Goal: Information Seeking & Learning: Learn about a topic

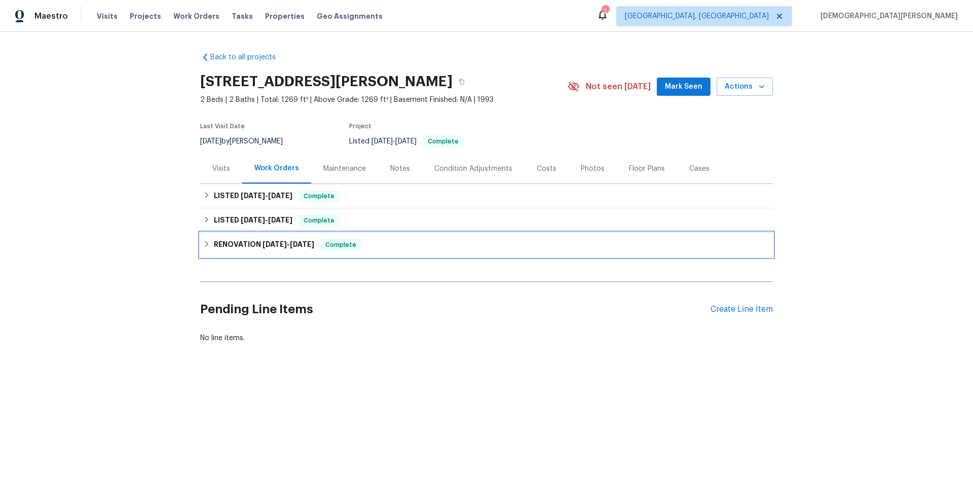
click at [256, 252] on div "RENOVATION 6/30/25 - 7/22/25 Complete" at bounding box center [486, 245] width 573 height 24
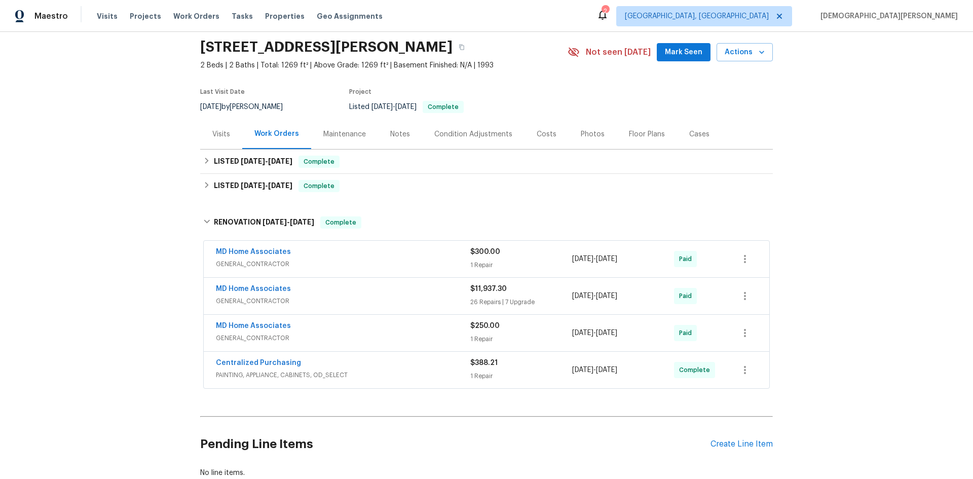
scroll to position [51, 0]
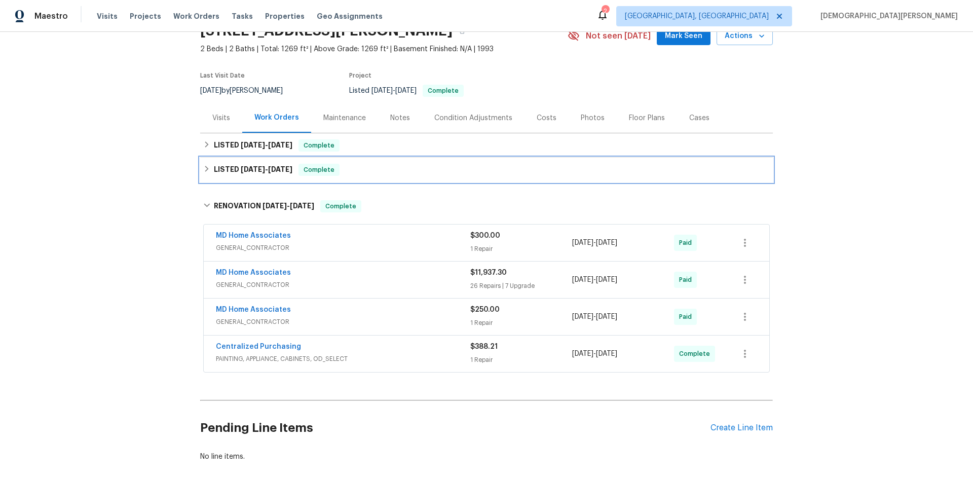
click at [232, 179] on div "LISTED 7/25/25 - 7/26/25 Complete" at bounding box center [486, 170] width 573 height 24
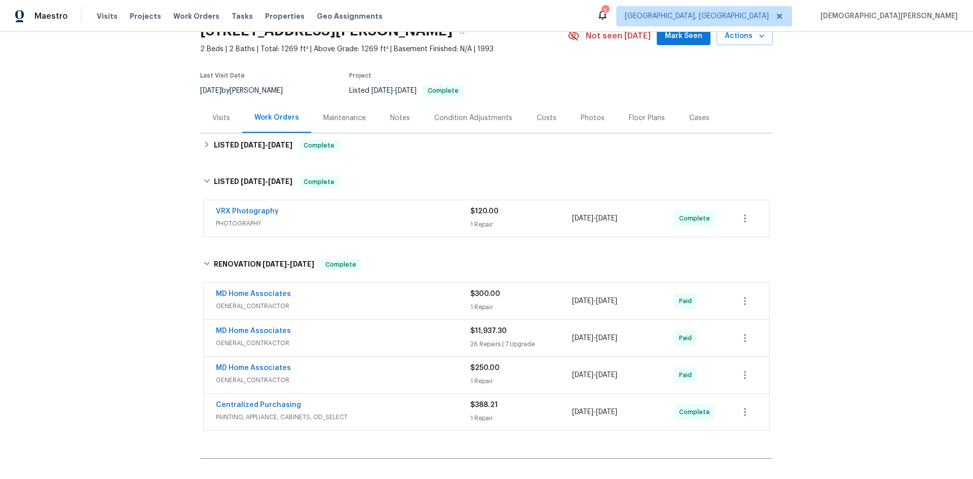
click at [282, 162] on div "Back to all projects 6904 Drewrys Blf Apt 810, Bradenton, FL 34203 2 Beds | 2 B…" at bounding box center [486, 260] width 573 height 535
click at [282, 153] on div "LISTED 8/15/25 - 8/22/25 Complete" at bounding box center [486, 145] width 573 height 24
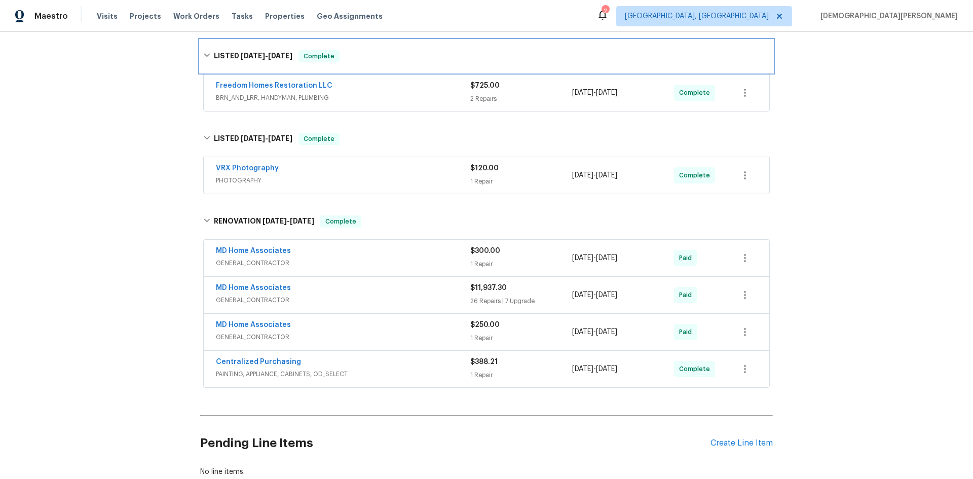
scroll to position [226, 0]
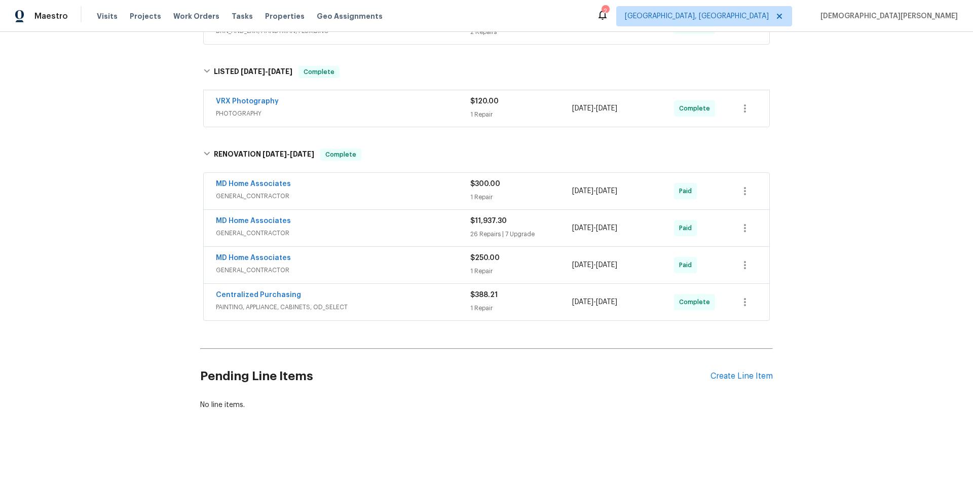
click at [333, 228] on span "GENERAL_CONTRACTOR" at bounding box center [343, 233] width 254 height 10
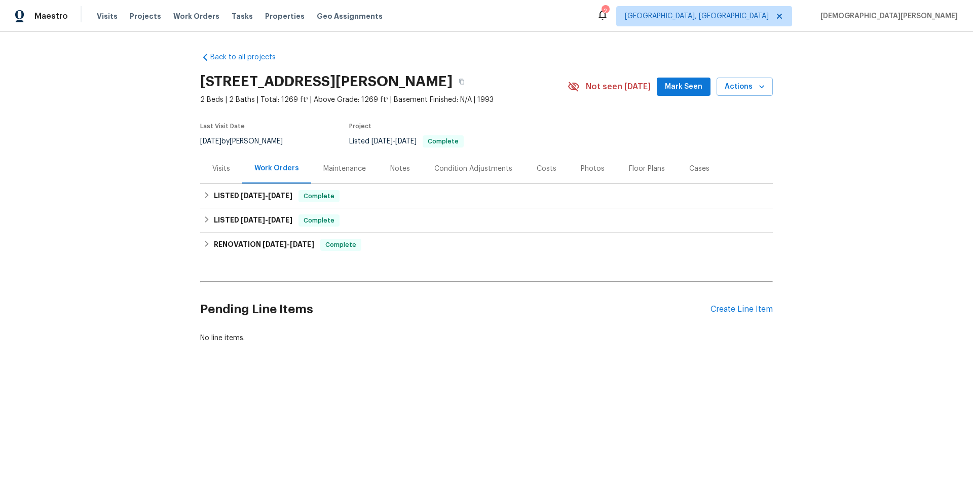
click at [204, 177] on div "Visits" at bounding box center [221, 169] width 42 height 30
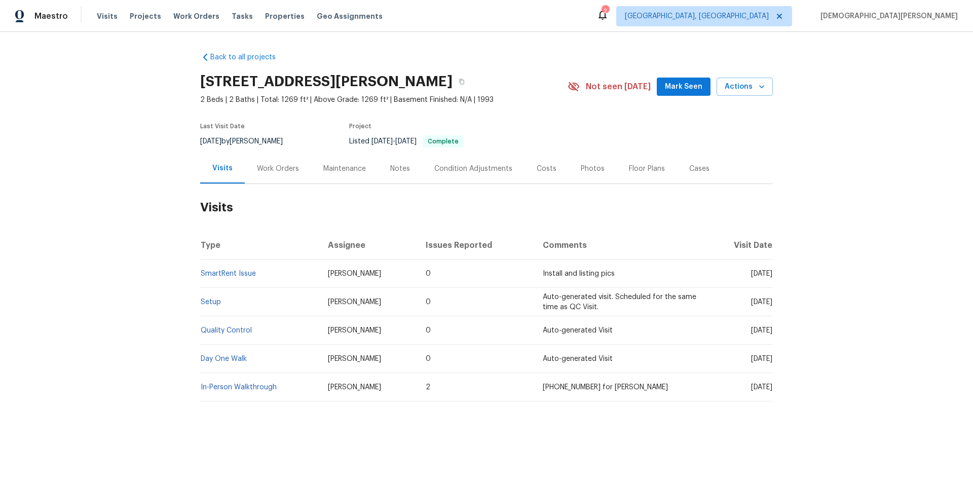
click at [390, 167] on div "Notes" at bounding box center [400, 169] width 20 height 10
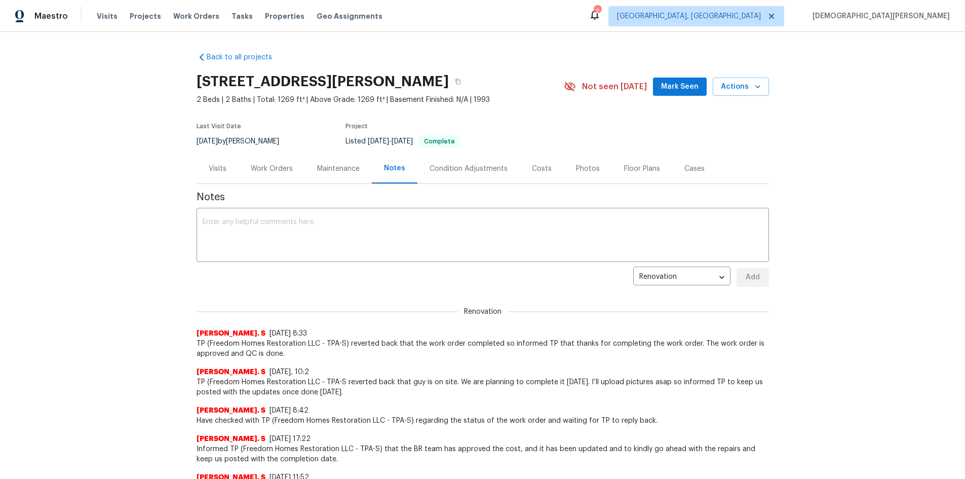
click at [219, 167] on div "Visits" at bounding box center [218, 169] width 18 height 10
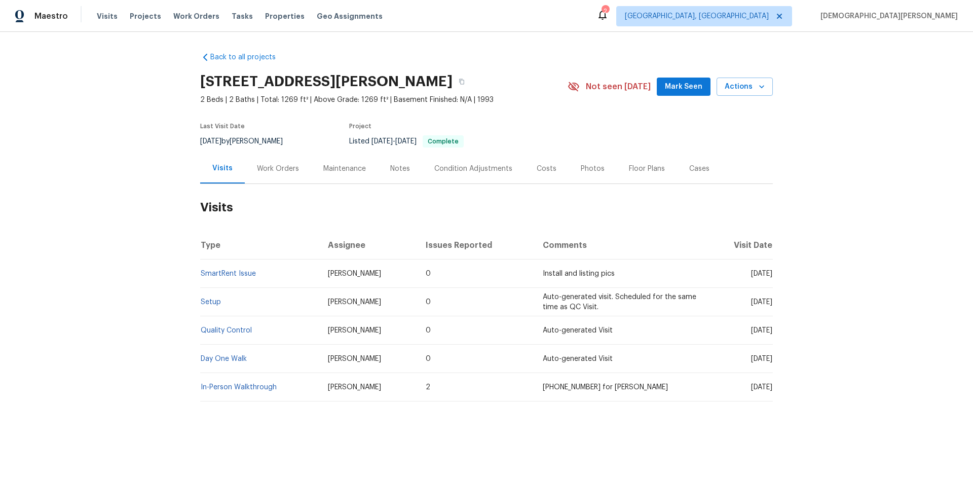
click at [313, 181] on div "Maintenance" at bounding box center [344, 169] width 67 height 30
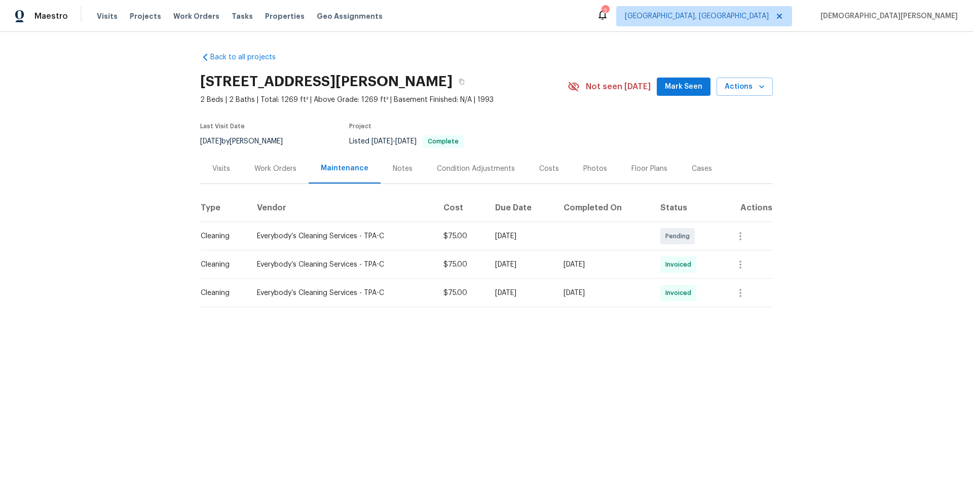
click at [230, 161] on div "Visits" at bounding box center [221, 169] width 42 height 30
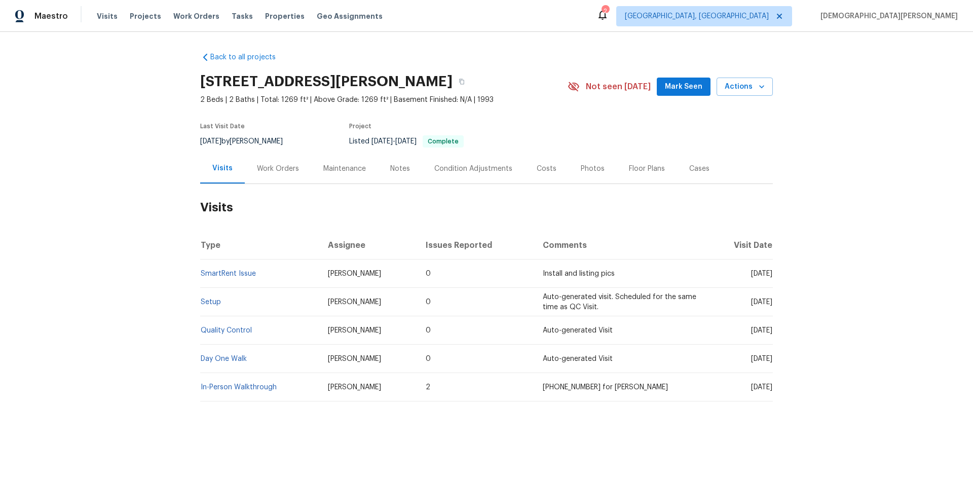
click at [581, 170] on div "Photos" at bounding box center [593, 169] width 24 height 10
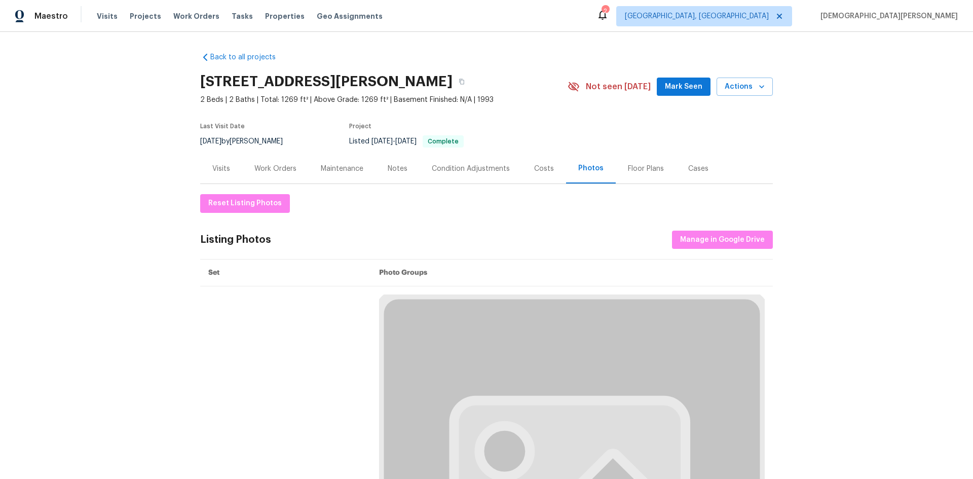
click at [648, 172] on div "Floor Plans" at bounding box center [646, 169] width 36 height 10
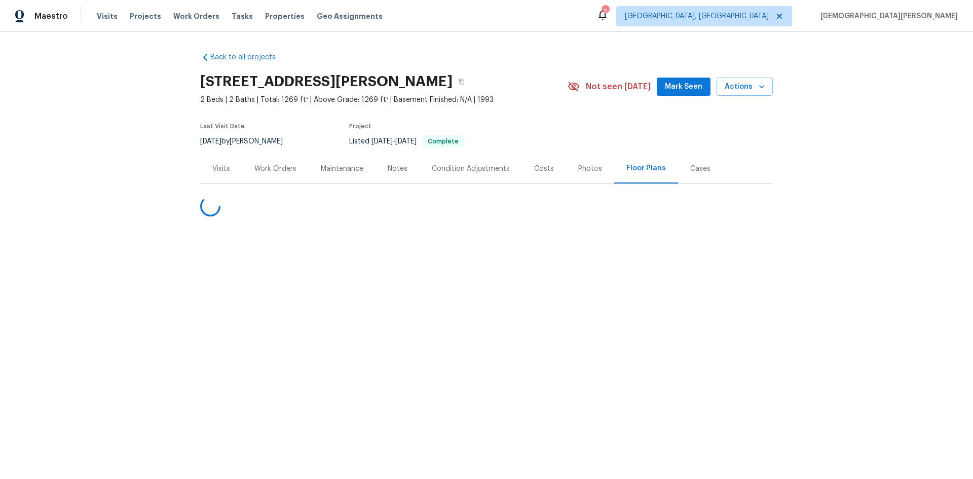
click at [425, 182] on div "Condition Adjustments" at bounding box center [471, 169] width 102 height 30
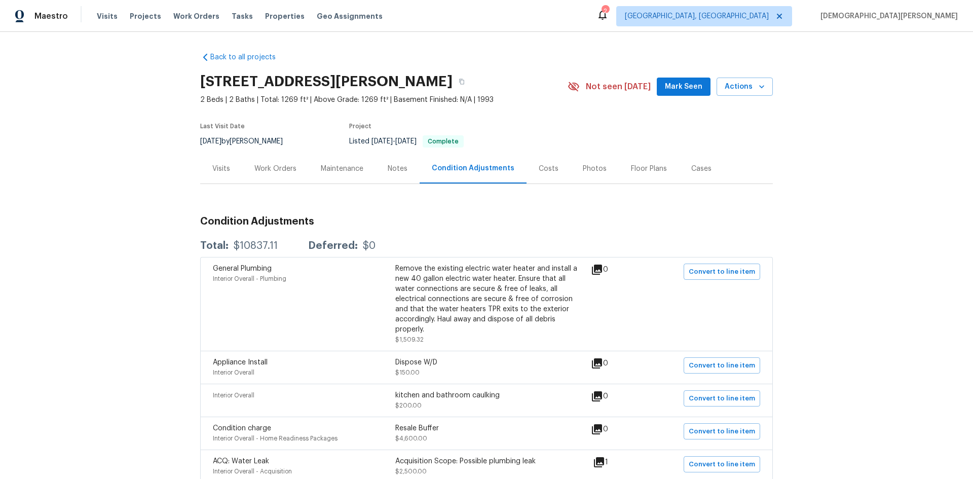
click at [350, 162] on div "Maintenance" at bounding box center [342, 169] width 67 height 30
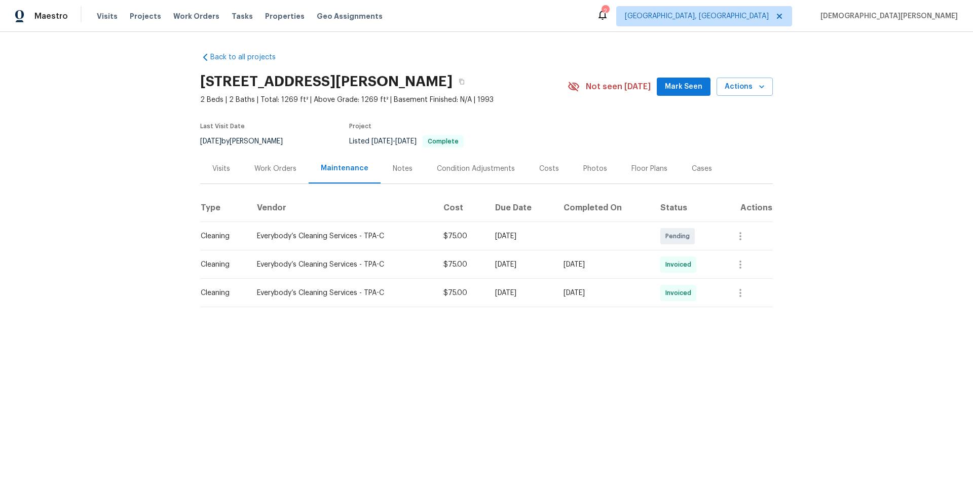
click at [381, 170] on div "Notes" at bounding box center [403, 169] width 44 height 30
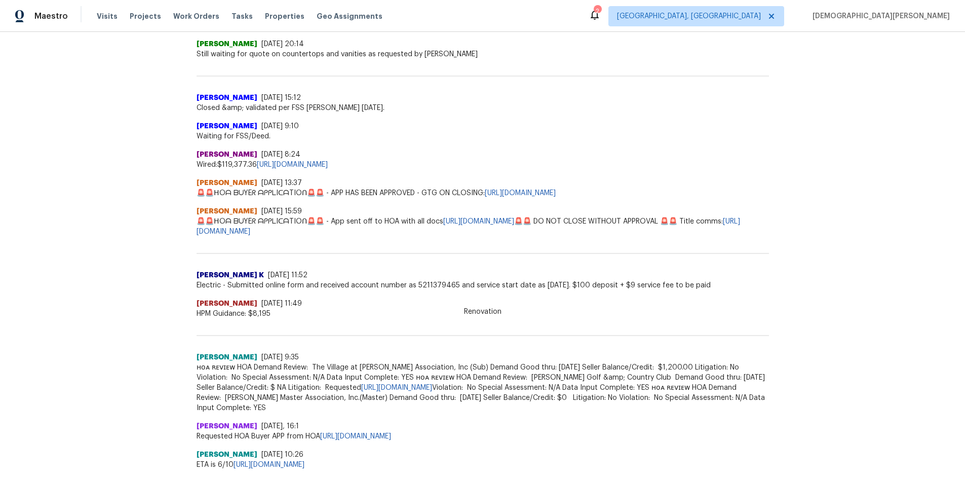
scroll to position [760, 0]
